Goal: Find specific page/section: Find specific page/section

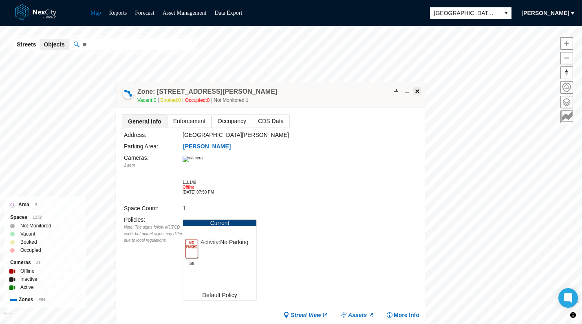
click at [414, 94] on span at bounding box center [417, 91] width 7 height 7
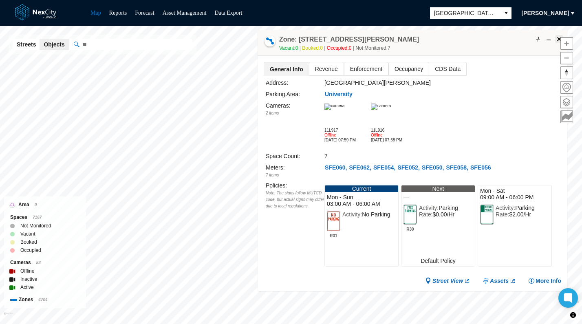
click at [558, 39] on span at bounding box center [559, 39] width 7 height 7
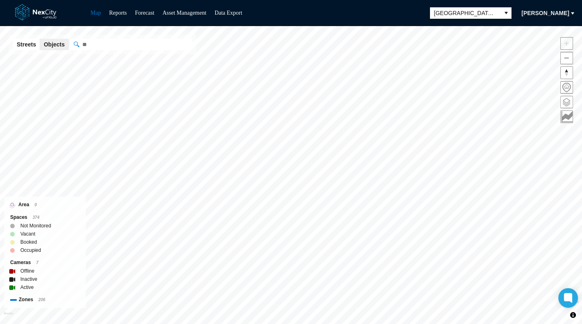
click at [566, 101] on span at bounding box center [567, 102] width 12 height 12
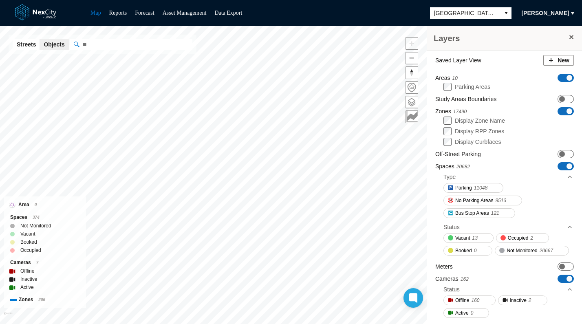
click at [565, 165] on span "ON OFF" at bounding box center [566, 166] width 16 height 8
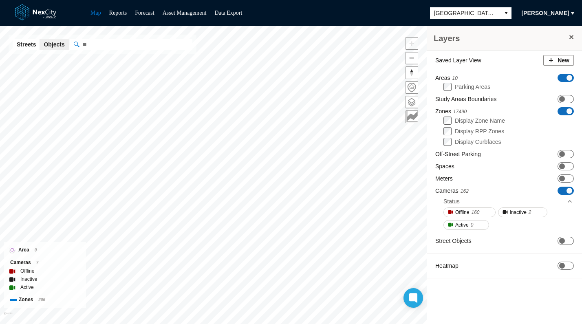
click at [562, 110] on span "ON OFF" at bounding box center [566, 111] width 16 height 8
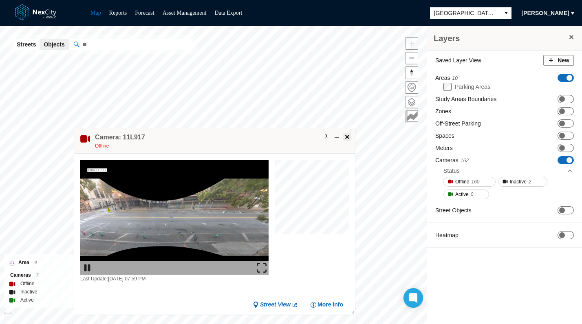
click at [348, 136] on span at bounding box center [347, 137] width 7 height 7
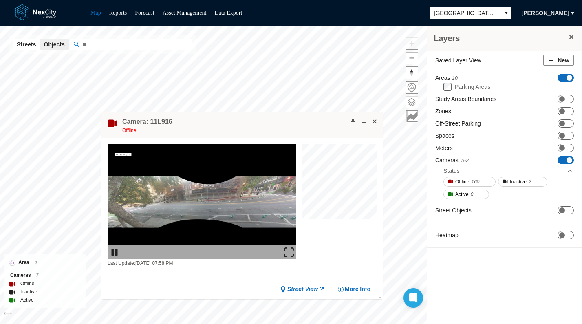
click at [375, 129] on div "Camera: 11L916 Offline" at bounding box center [241, 125] width 281 height 26
click at [375, 125] on button at bounding box center [374, 121] width 8 height 8
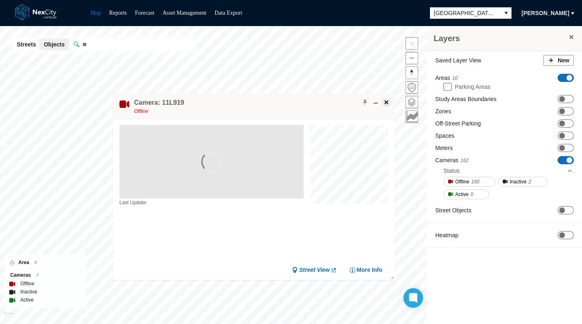
click at [385, 103] on span at bounding box center [386, 102] width 7 height 7
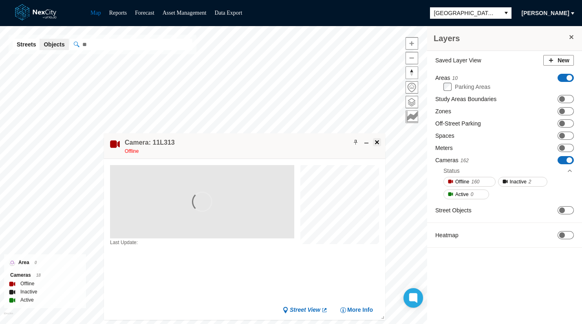
click at [379, 143] on span at bounding box center [377, 142] width 7 height 7
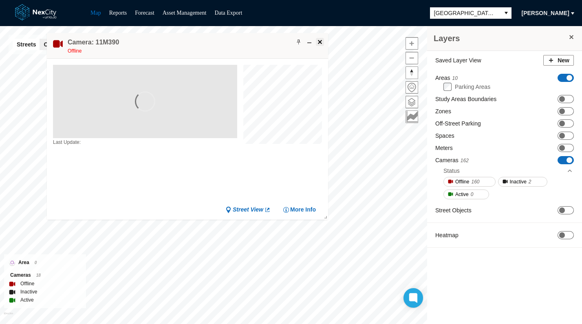
click at [320, 43] on span at bounding box center [320, 42] width 7 height 7
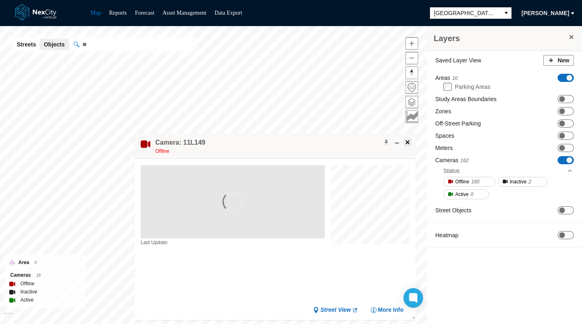
click at [411, 143] on button at bounding box center [407, 142] width 8 height 8
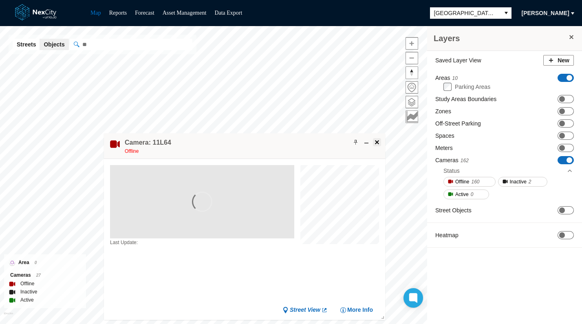
click at [379, 141] on span at bounding box center [377, 142] width 7 height 7
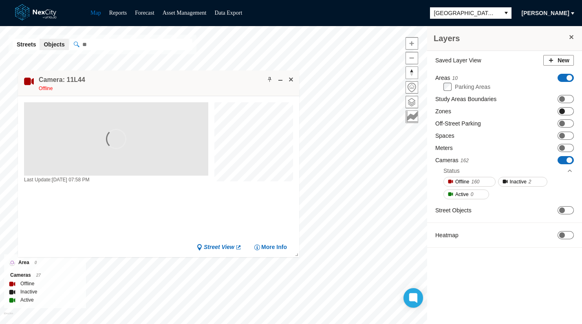
click at [562, 112] on span at bounding box center [562, 111] width 6 height 6
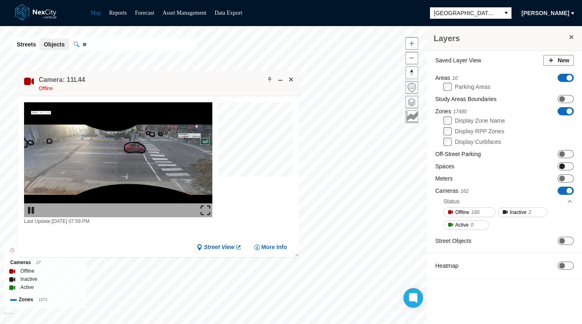
click at [564, 167] on span at bounding box center [562, 166] width 6 height 6
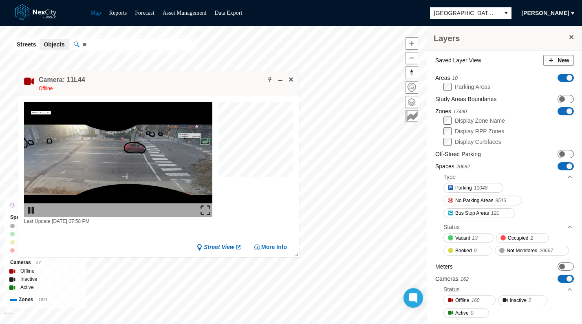
click at [571, 35] on span at bounding box center [571, 37] width 7 height 7
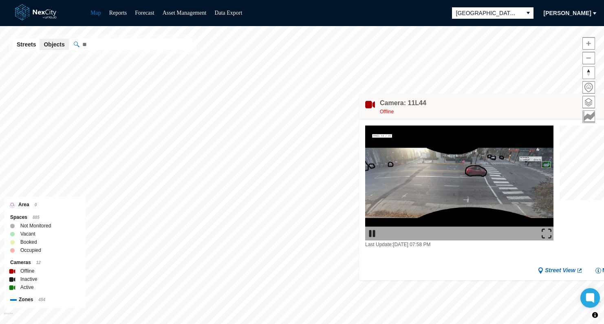
drag, startPoint x: 480, startPoint y: 94, endPoint x: 532, endPoint y: 106, distance: 53.5
click at [532, 106] on div "Camera: 11L44 Offline" at bounding box center [499, 107] width 281 height 26
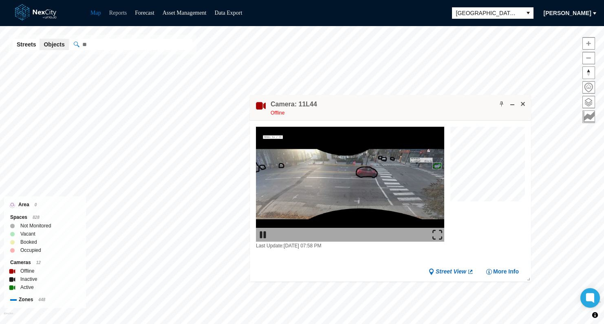
click at [121, 16] on link "Reports" at bounding box center [118, 13] width 18 height 6
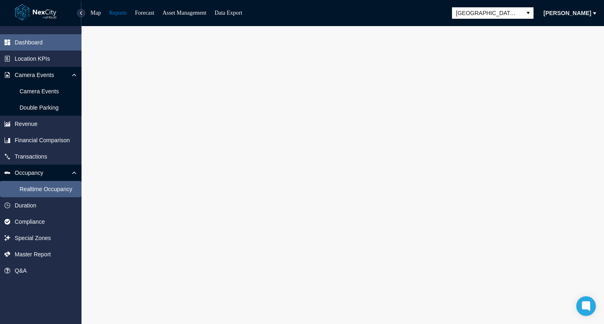
click at [44, 191] on span "Realtime Occupancy" at bounding box center [46, 189] width 53 height 8
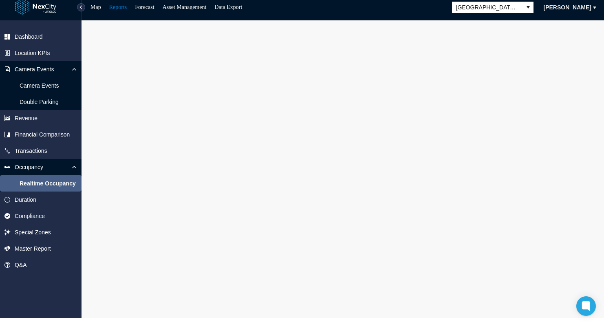
scroll to position [6, 0]
